Goal: Information Seeking & Learning: Learn about a topic

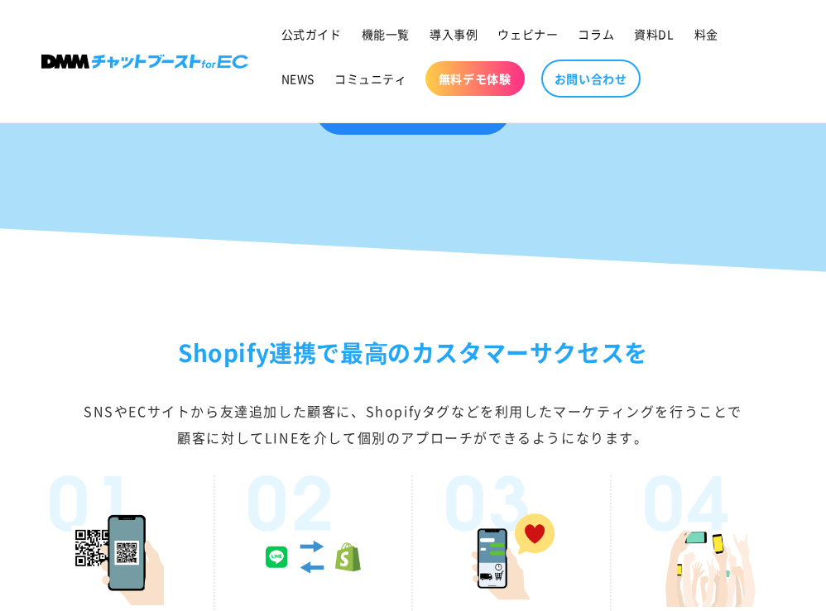
scroll to position [2667, 0]
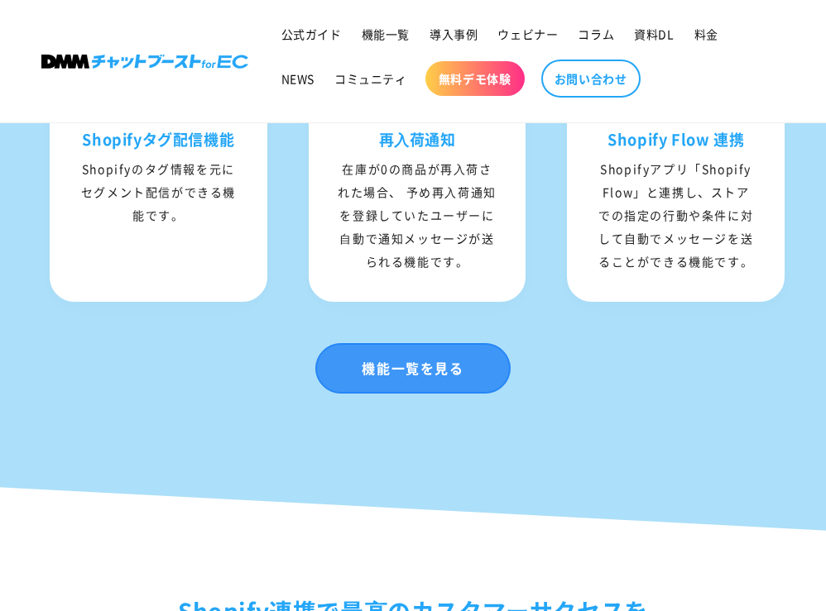
click at [393, 343] on link "機能一覧を見る" at bounding box center [412, 368] width 194 height 50
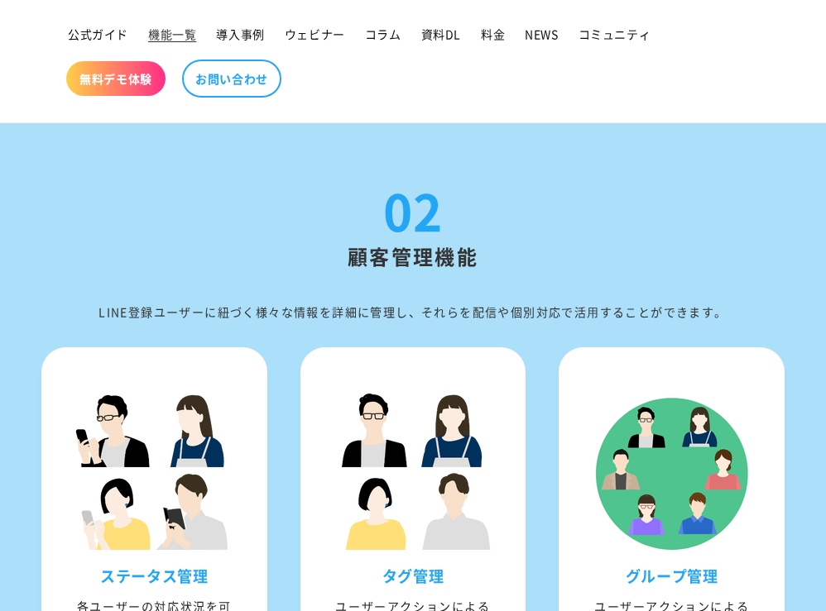
scroll to position [2416, 0]
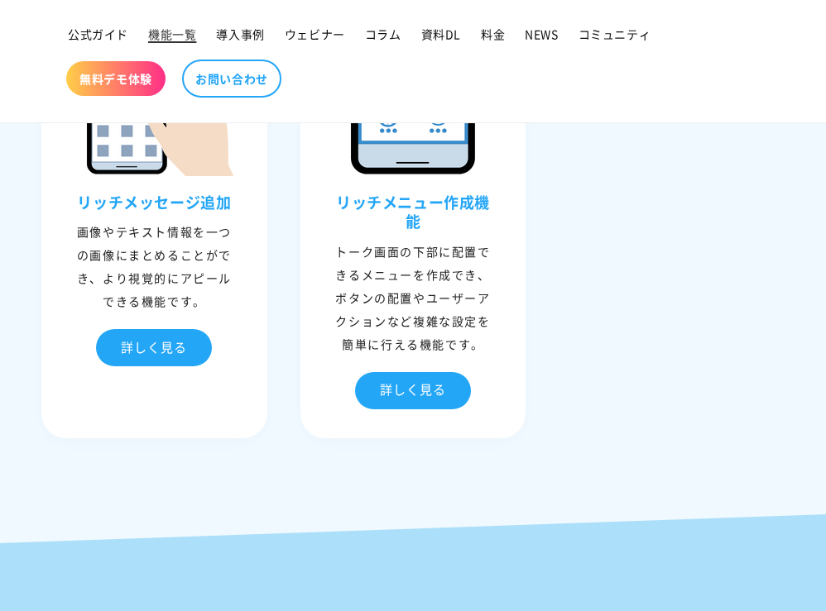
click at [174, 30] on span "機能一覧" at bounding box center [172, 33] width 48 height 15
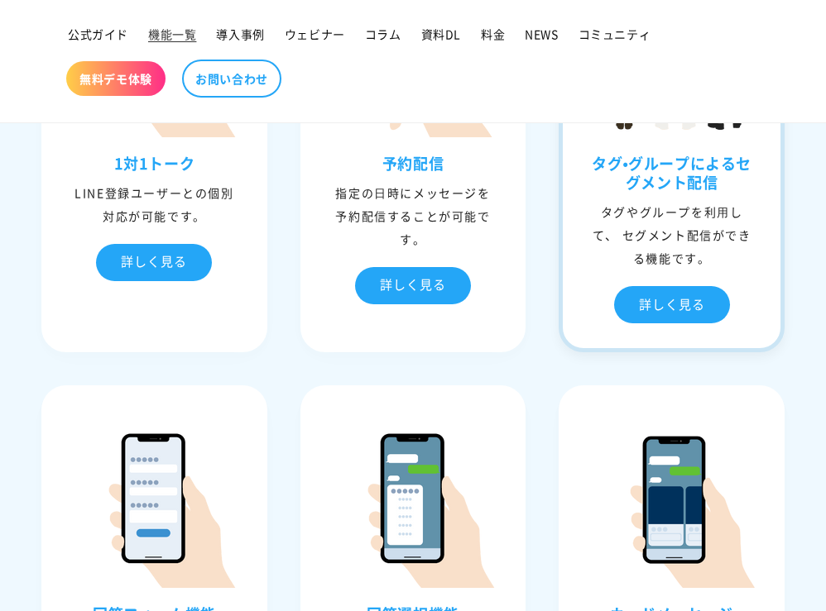
scroll to position [1333, 0]
